Goal: Transaction & Acquisition: Purchase product/service

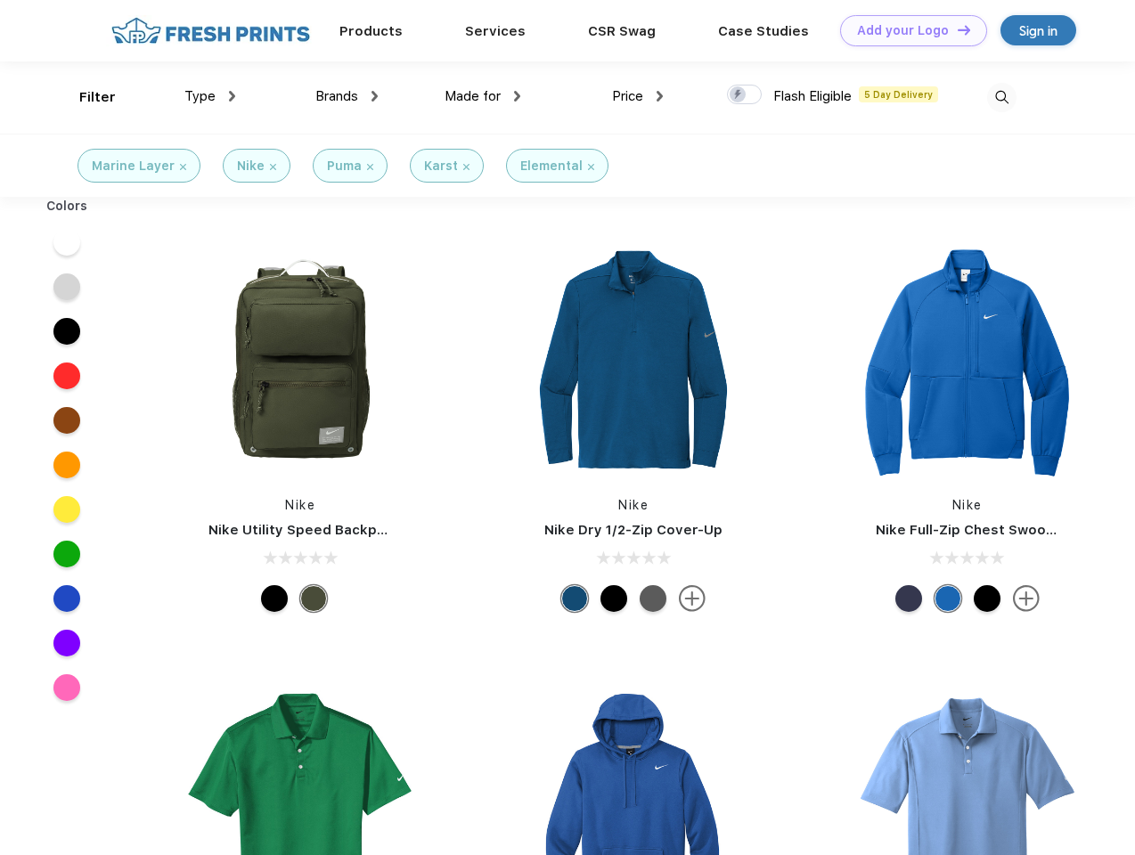
click at [907, 30] on link "Add your Logo Design Tool" at bounding box center [913, 30] width 147 height 31
click at [0, 0] on div "Design Tool" at bounding box center [0, 0] width 0 height 0
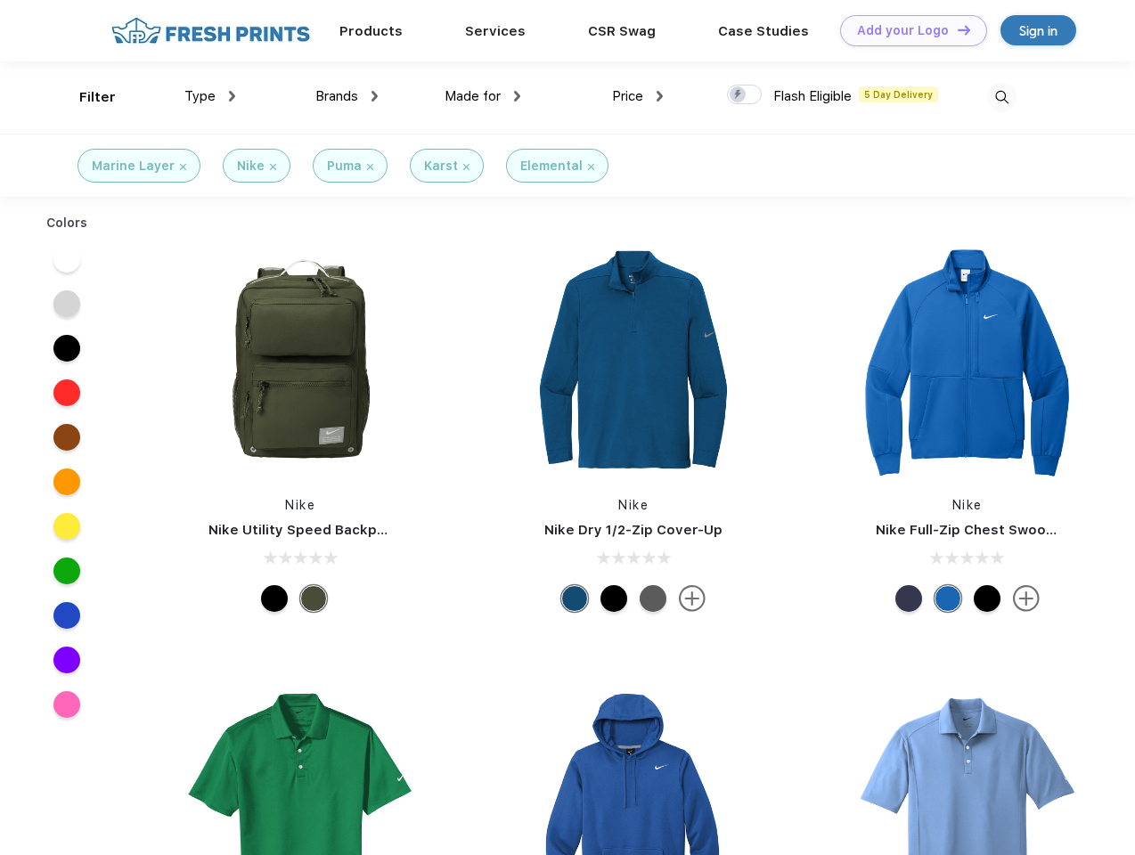
click at [956, 29] on link "Add your Logo Design Tool" at bounding box center [913, 30] width 147 height 31
click at [85, 97] on div "Filter" at bounding box center [97, 97] width 37 height 20
click at [210, 96] on span "Type" at bounding box center [199, 96] width 31 height 16
click at [346, 96] on span "Brands" at bounding box center [336, 96] width 43 height 16
click at [483, 96] on span "Made for" at bounding box center [472, 96] width 56 height 16
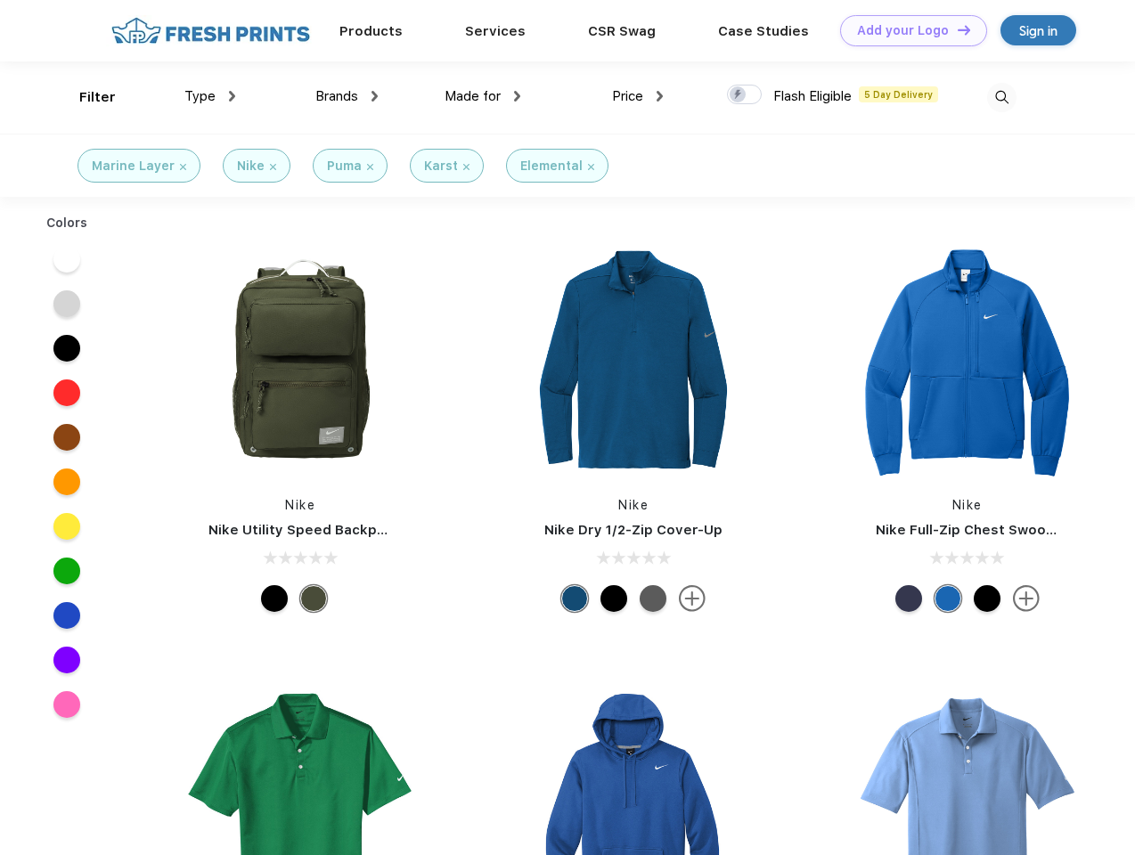
click at [638, 96] on span "Price" at bounding box center [627, 96] width 31 height 16
click at [745, 95] on div at bounding box center [744, 95] width 35 height 20
click at [738, 95] on input "checkbox" at bounding box center [733, 90] width 12 height 12
click at [1001, 97] on img at bounding box center [1001, 97] width 29 height 29
